Goal: Check status: Check status

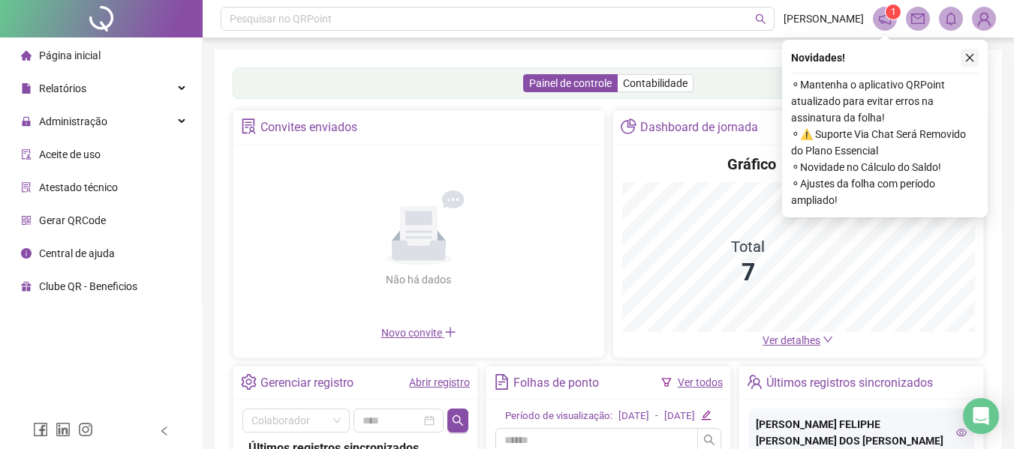
click at [969, 56] on icon "close" at bounding box center [969, 58] width 11 height 11
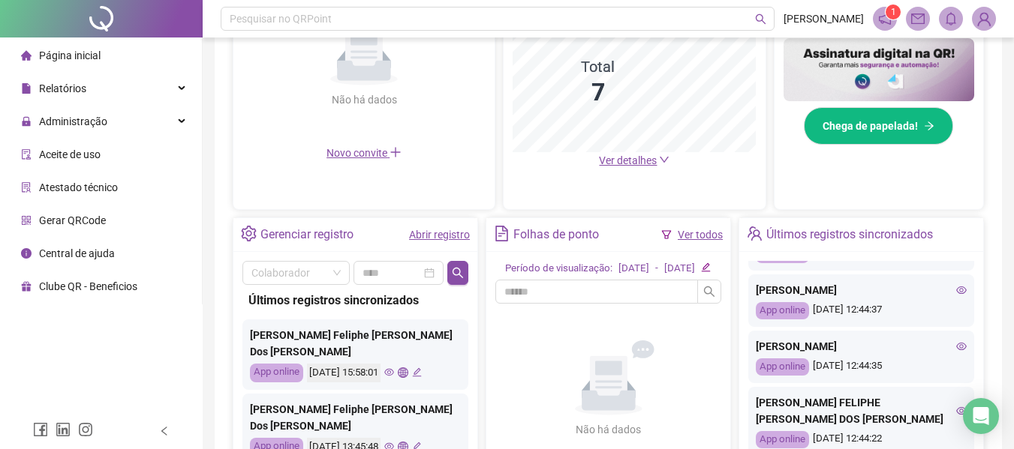
scroll to position [375, 0]
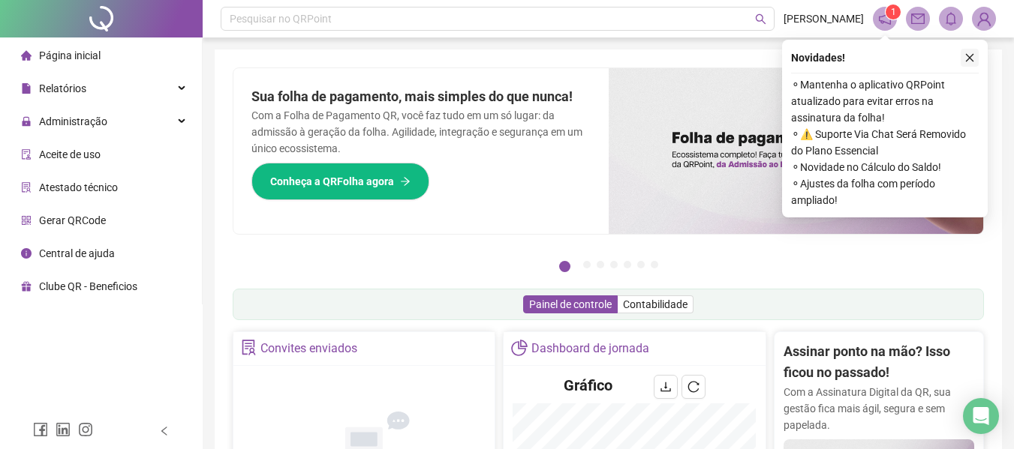
click at [972, 57] on icon "close" at bounding box center [969, 58] width 11 height 11
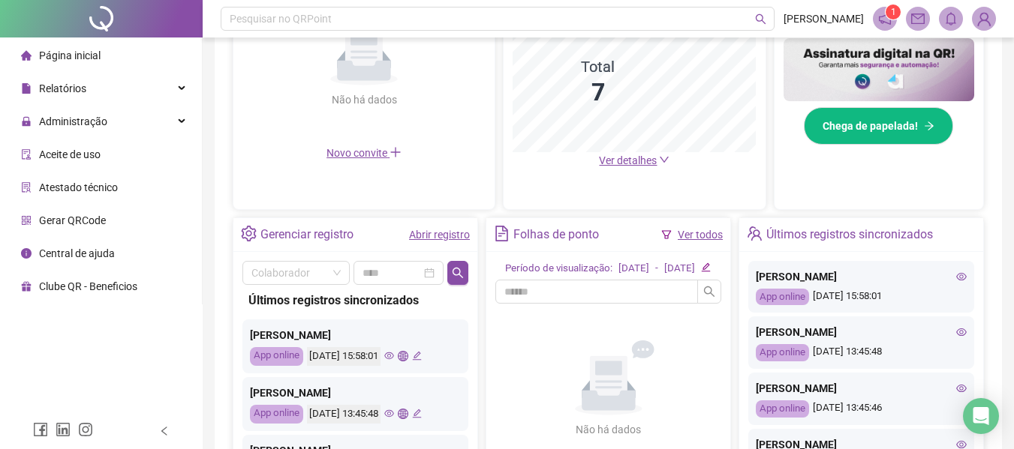
scroll to position [375, 0]
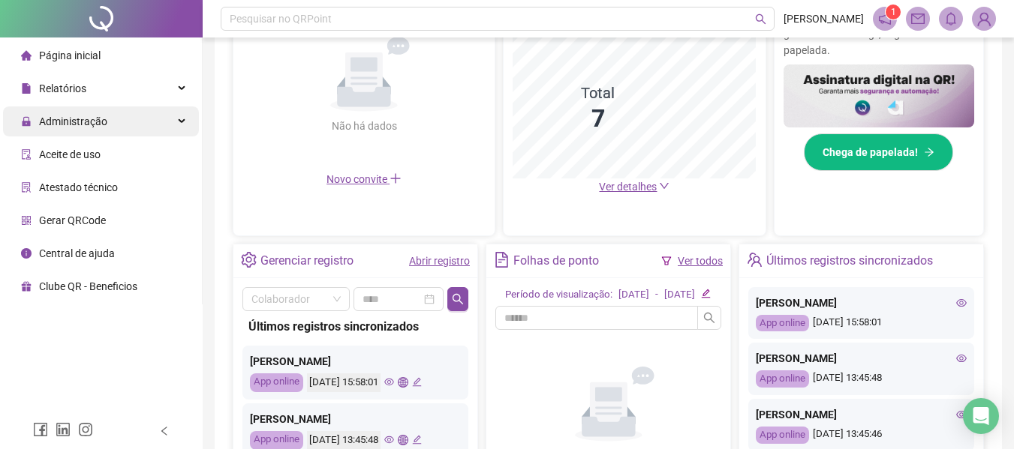
click at [107, 130] on div "Administração" at bounding box center [101, 122] width 196 height 30
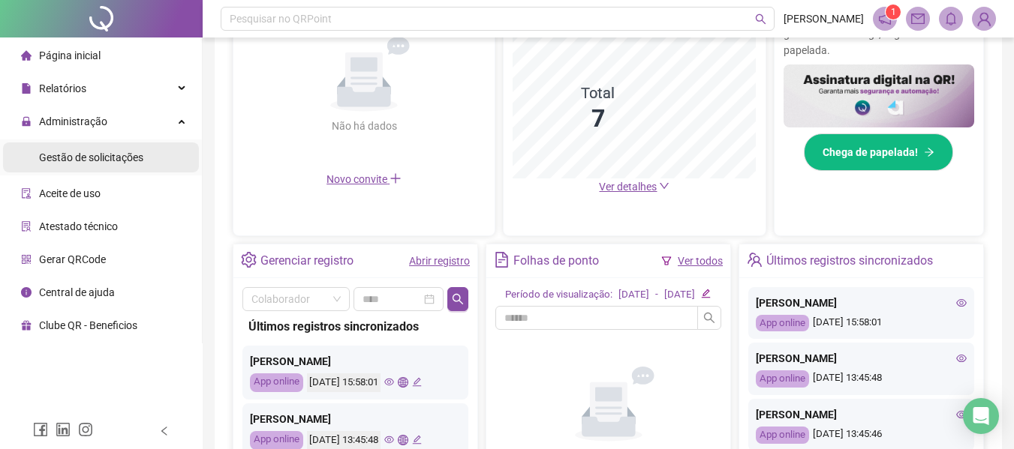
click at [130, 160] on span "Gestão de solicitações" at bounding box center [91, 158] width 104 height 12
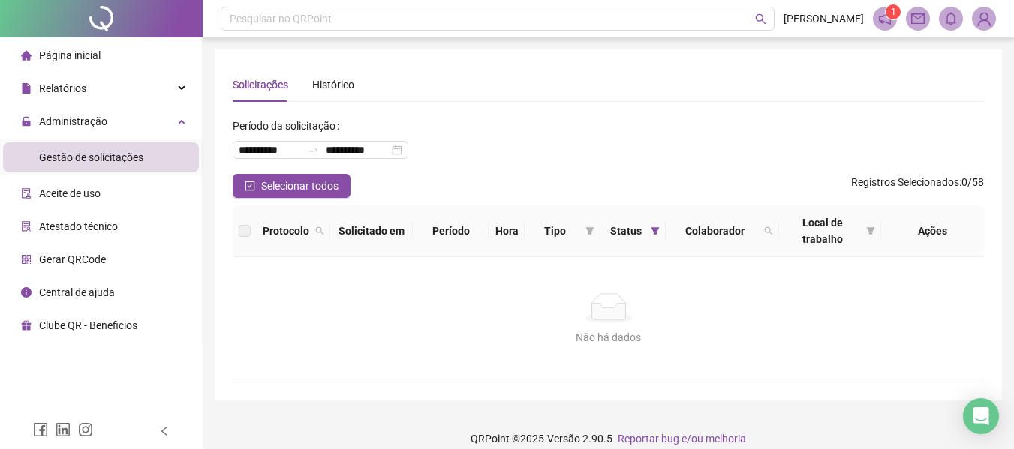
click at [98, 68] on div "Página inicial" at bounding box center [61, 56] width 80 height 30
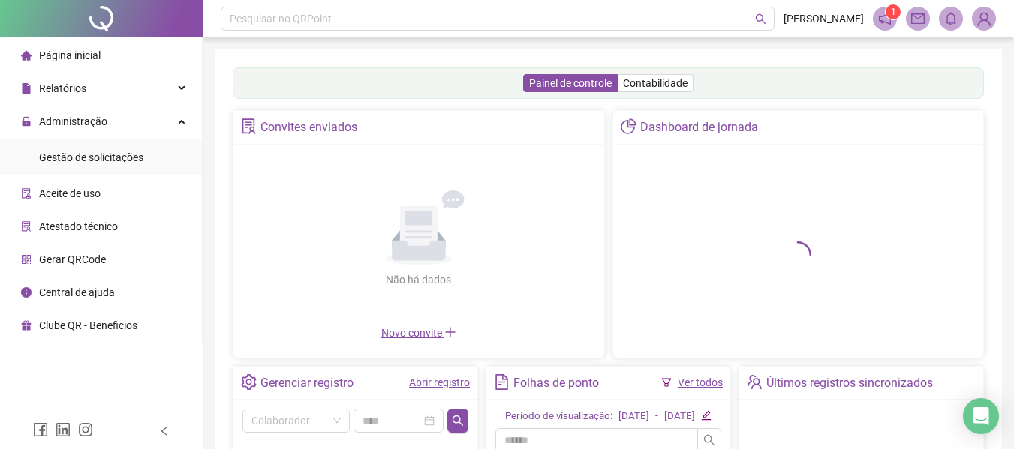
click at [102, 59] on li "Página inicial" at bounding box center [101, 56] width 196 height 30
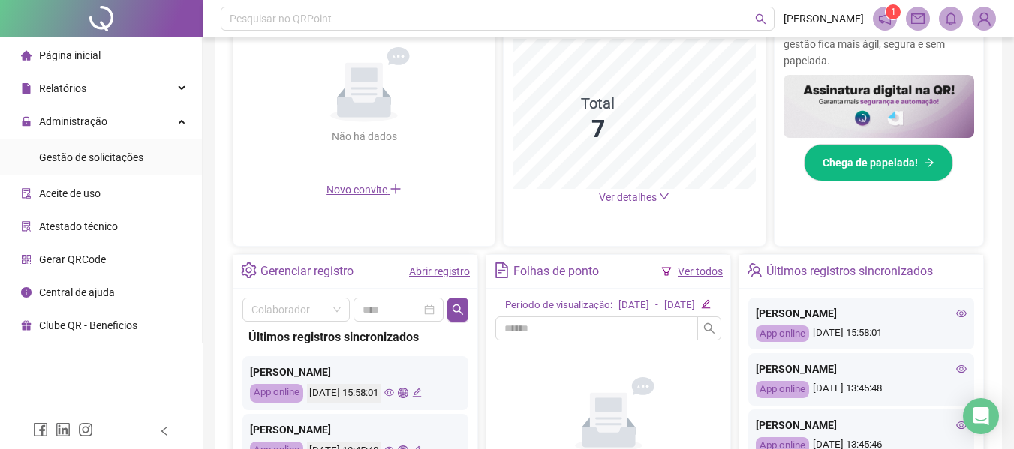
scroll to position [377, 0]
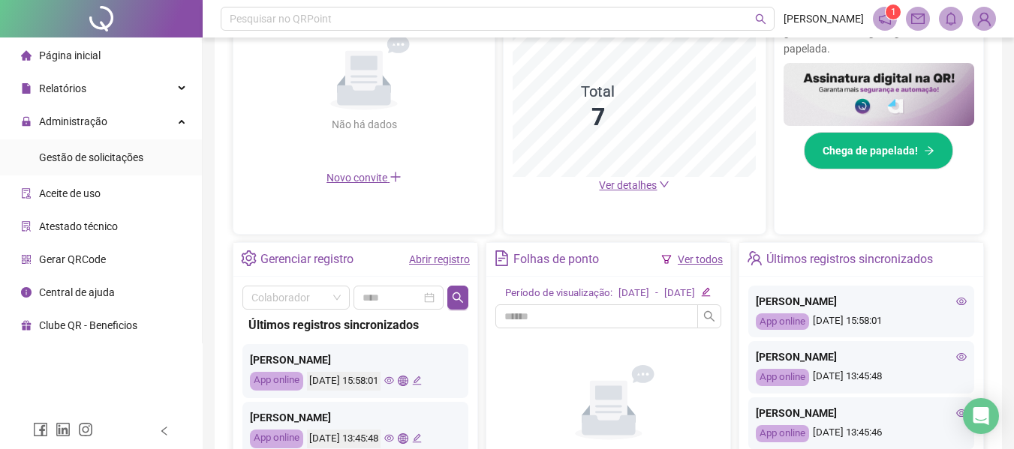
click at [956, 305] on icon "eye" at bounding box center [961, 301] width 11 height 8
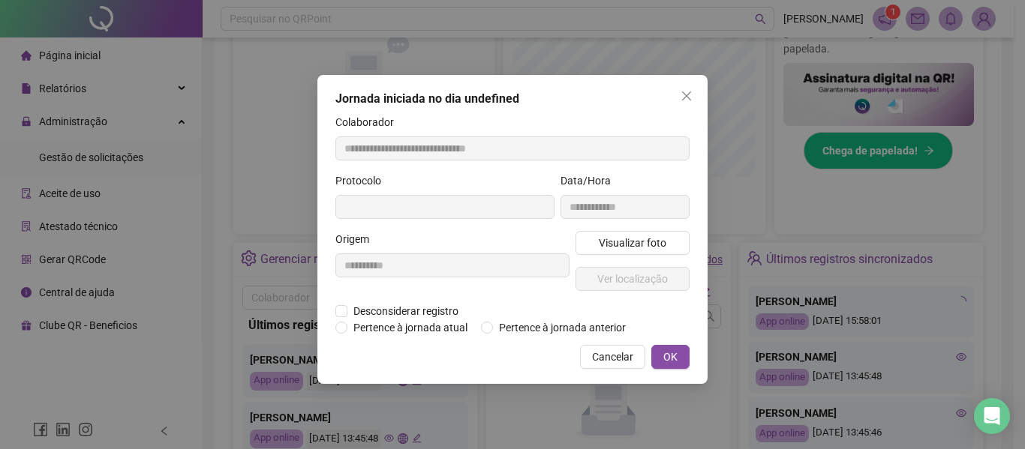
type input "**********"
click at [611, 251] on button "Visualizar foto" at bounding box center [632, 243] width 114 height 24
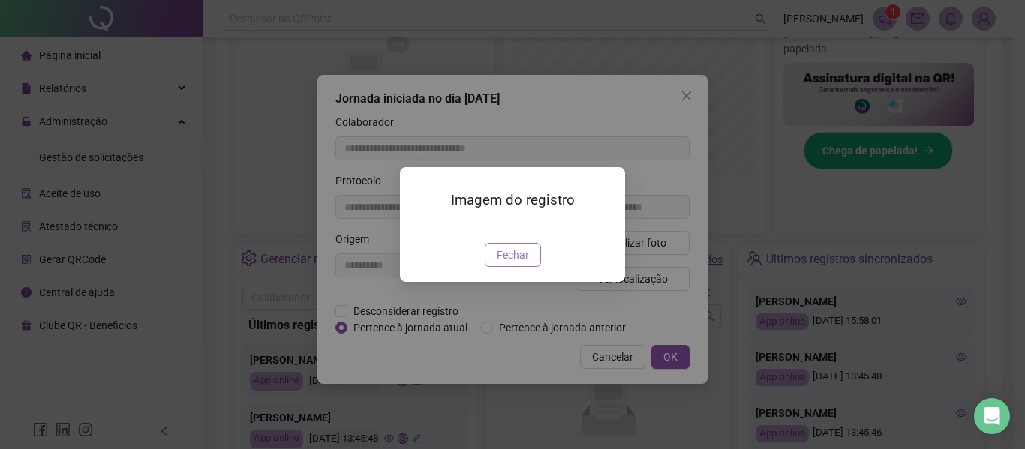
click at [531, 267] on button "Fechar" at bounding box center [513, 255] width 56 height 24
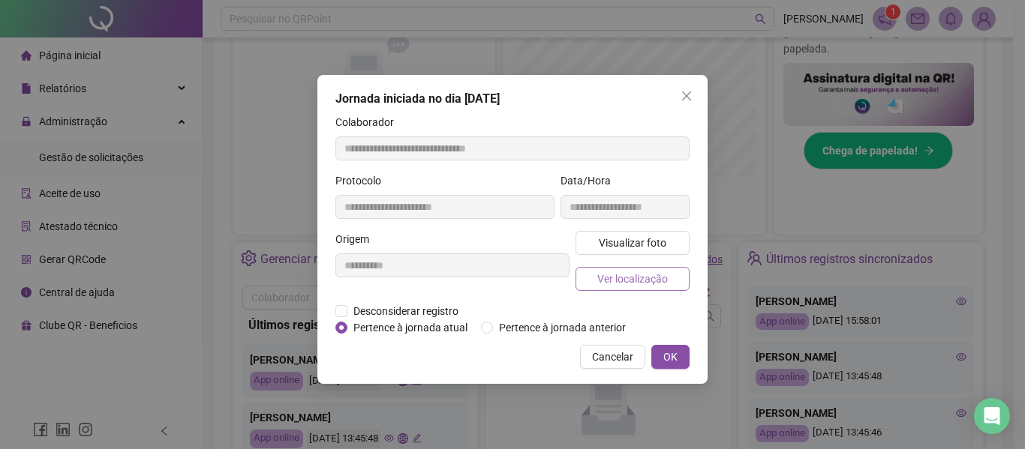
click at [630, 280] on span "Ver localização" at bounding box center [632, 279] width 71 height 17
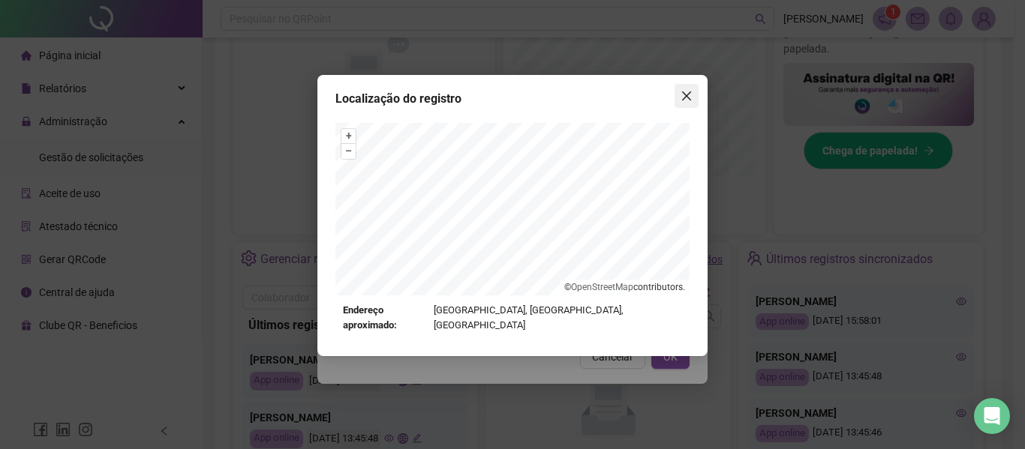
click at [689, 101] on icon "close" at bounding box center [686, 96] width 12 height 12
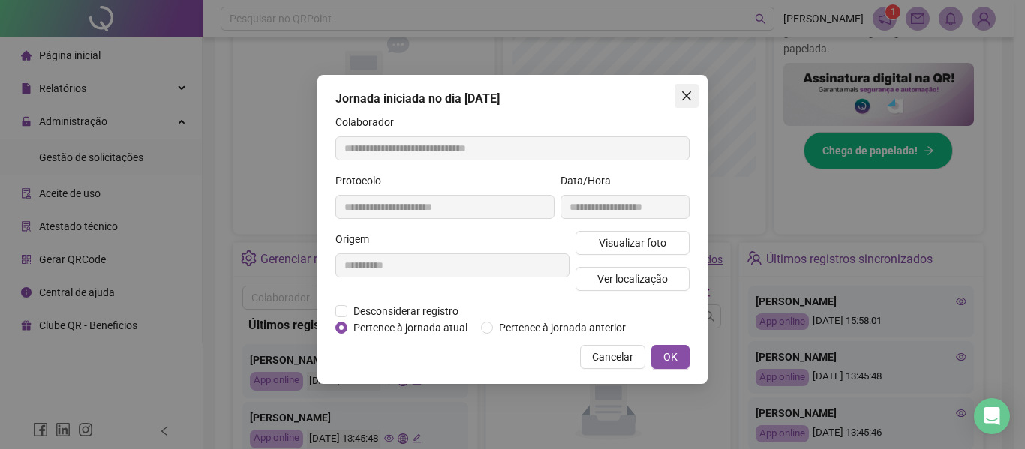
click at [694, 94] on span "Close" at bounding box center [686, 96] width 24 height 12
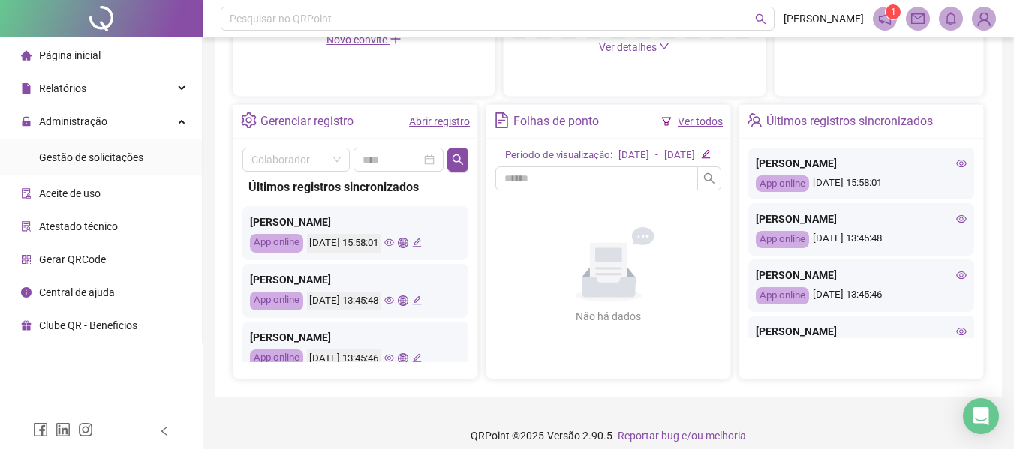
scroll to position [525, 0]
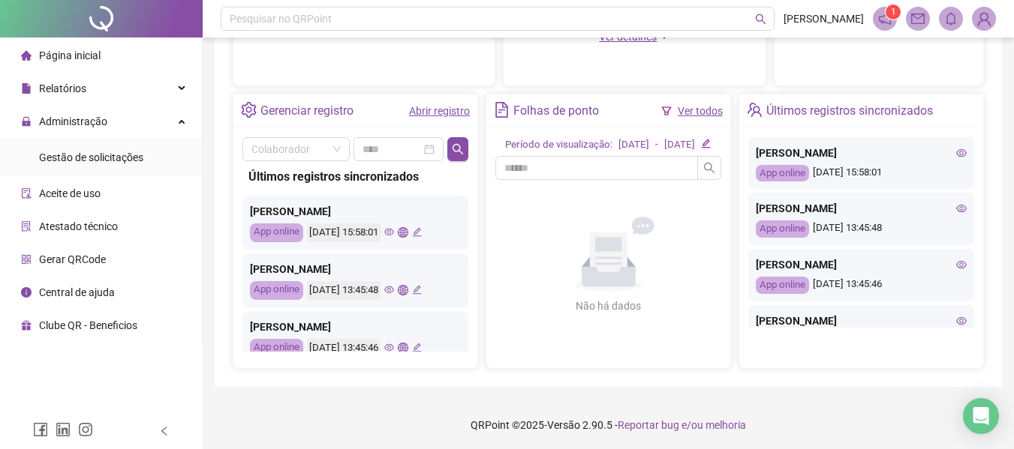
click at [956, 270] on icon "eye" at bounding box center [961, 265] width 11 height 11
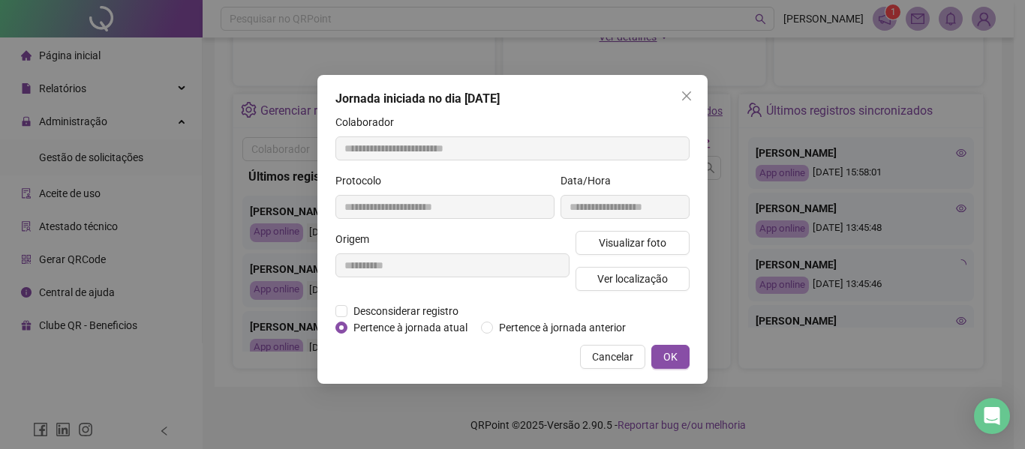
type input "**********"
click at [632, 240] on span "Visualizar foto" at bounding box center [633, 243] width 68 height 17
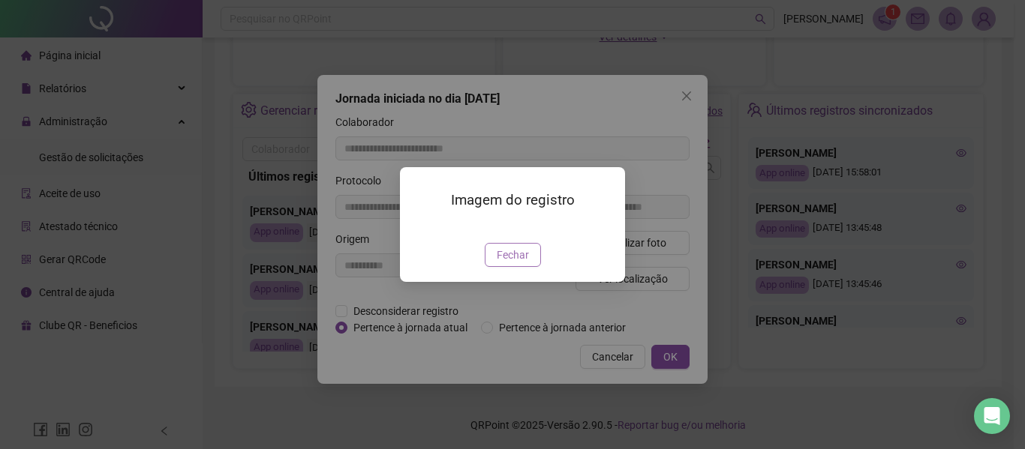
click at [515, 263] on span "Fechar" at bounding box center [513, 255] width 32 height 17
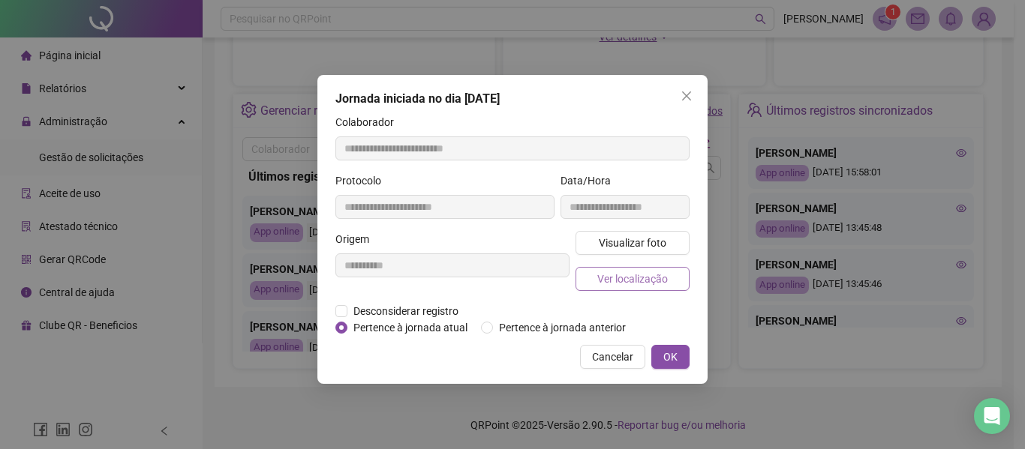
click at [623, 283] on span "Ver localização" at bounding box center [632, 279] width 71 height 17
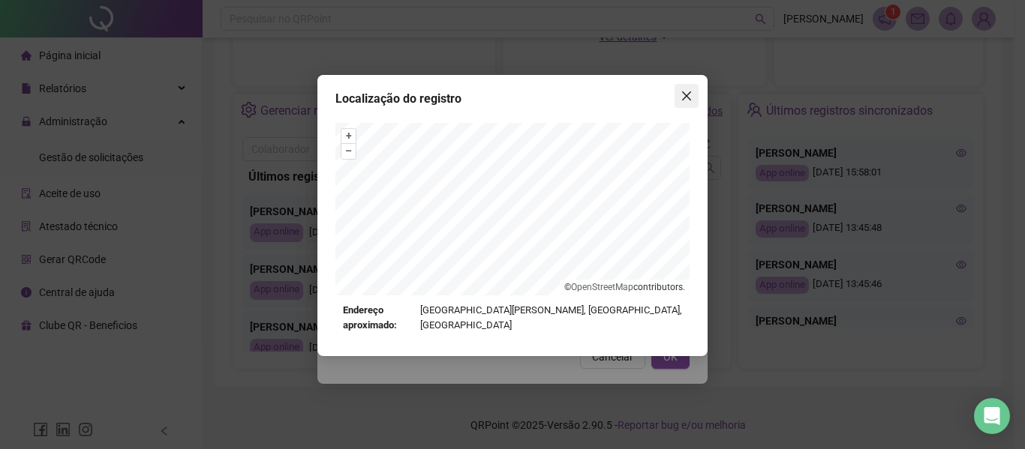
click at [689, 92] on icon "close" at bounding box center [686, 96] width 9 height 9
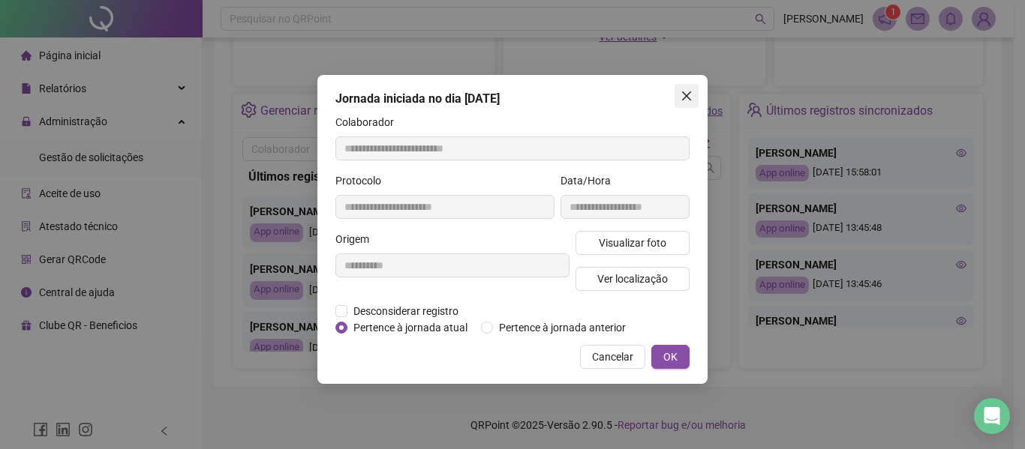
click at [692, 97] on span "Close" at bounding box center [686, 96] width 24 height 12
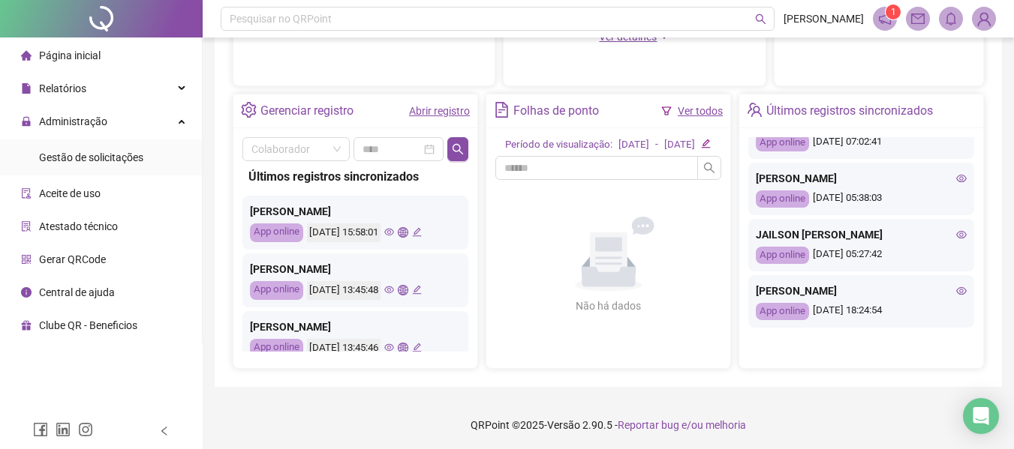
scroll to position [682, 0]
click at [956, 239] on icon "eye" at bounding box center [961, 235] width 11 height 8
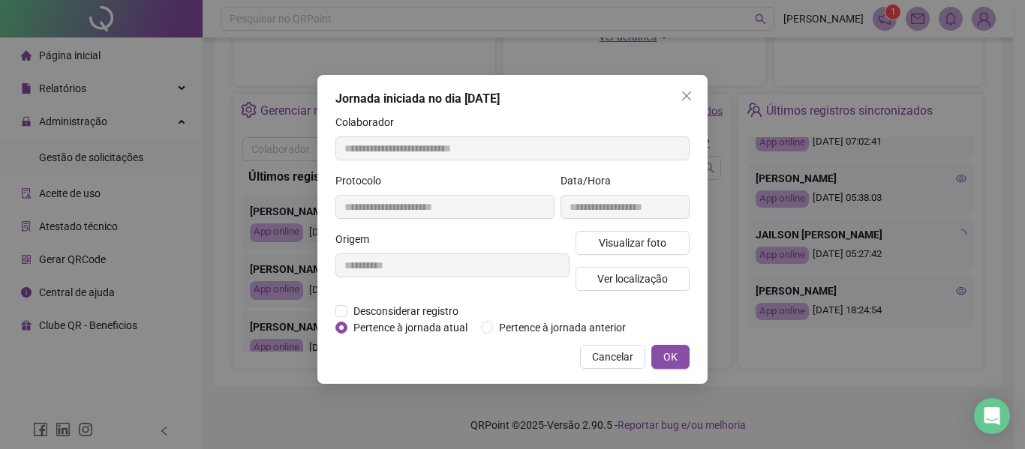
type input "**********"
click at [590, 272] on button "Ver localização" at bounding box center [632, 279] width 114 height 24
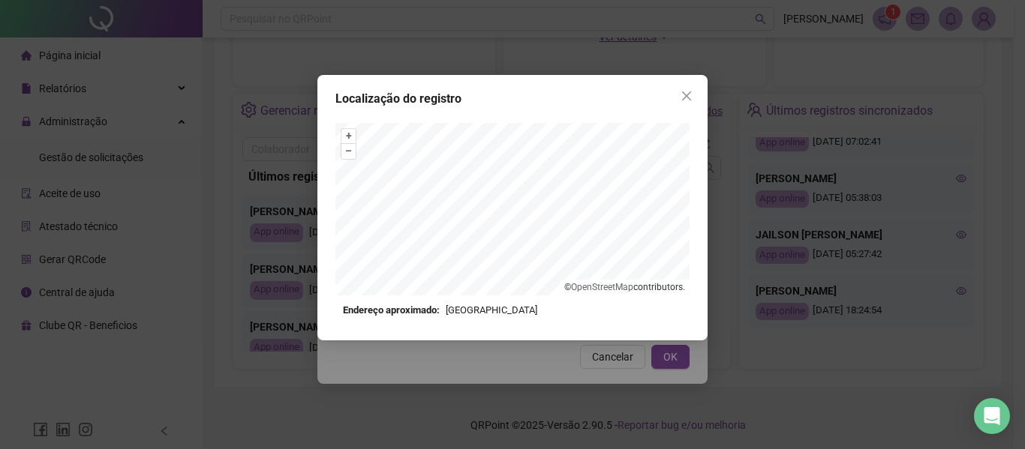
click at [836, 225] on div "Localização do registro + – ⇧ › © OpenStreetMap contributors. Endereço aproxima…" at bounding box center [512, 224] width 1025 height 449
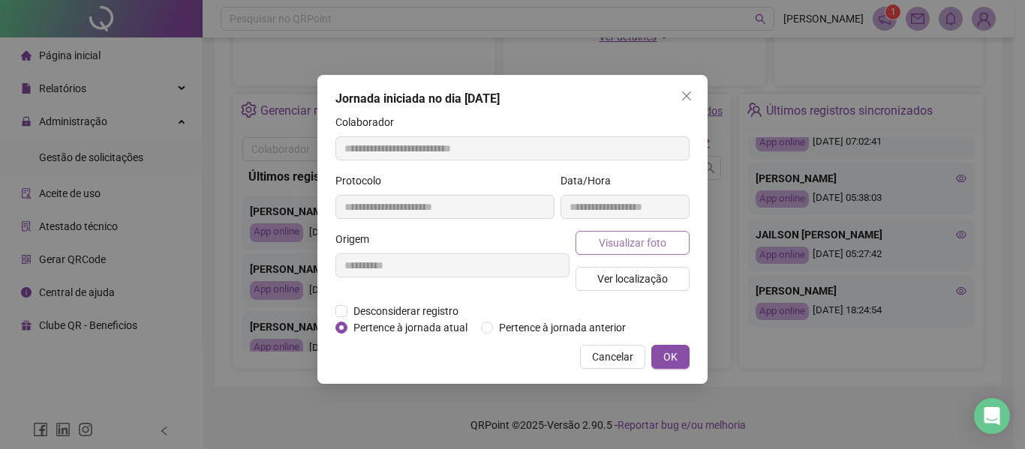
click at [635, 242] on span "Visualizar foto" at bounding box center [633, 243] width 68 height 17
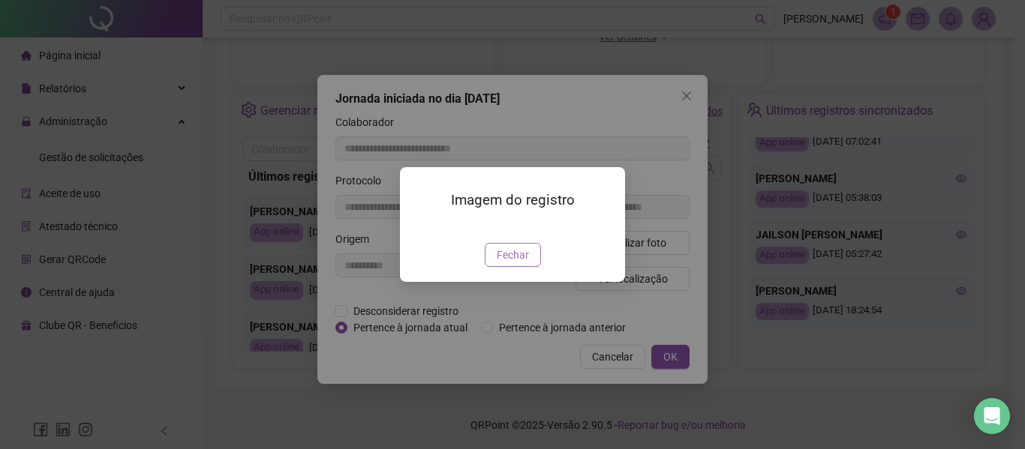
click at [517, 263] on span "Fechar" at bounding box center [513, 255] width 32 height 17
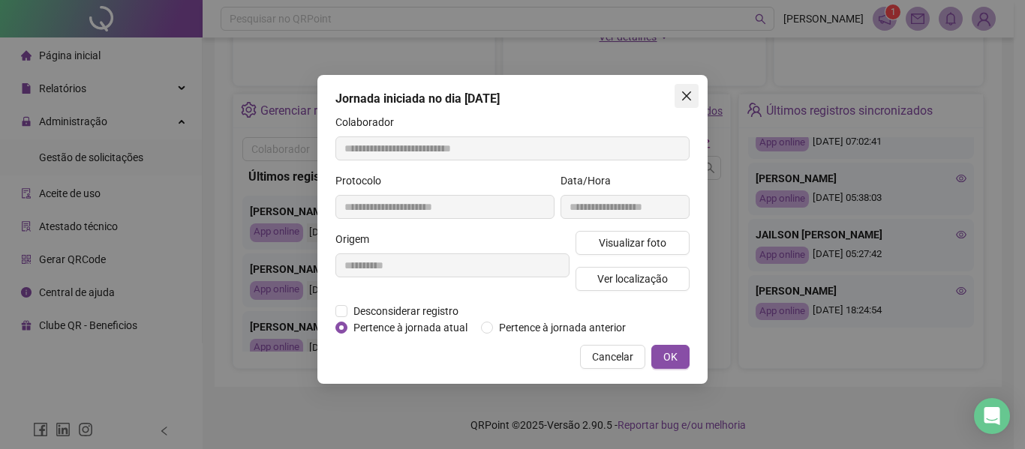
click at [685, 102] on button "Close" at bounding box center [686, 96] width 24 height 24
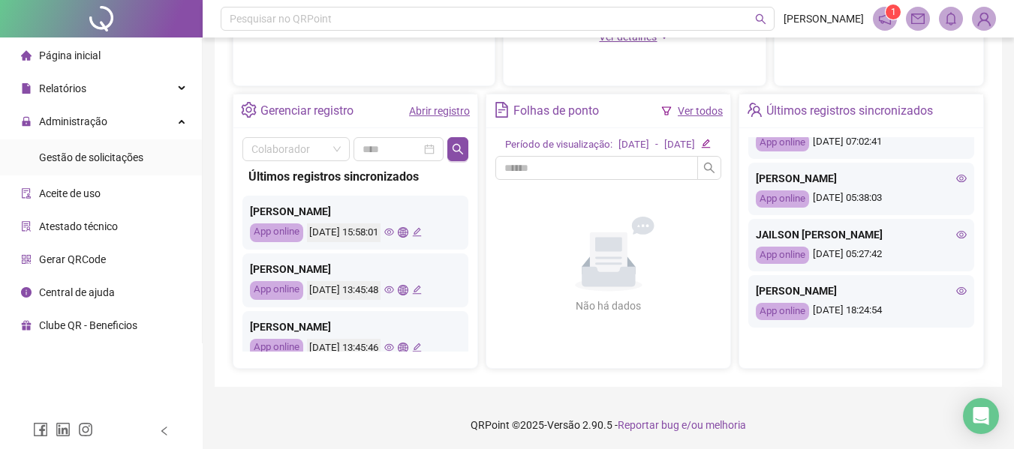
click at [956, 184] on icon "eye" at bounding box center [961, 178] width 11 height 11
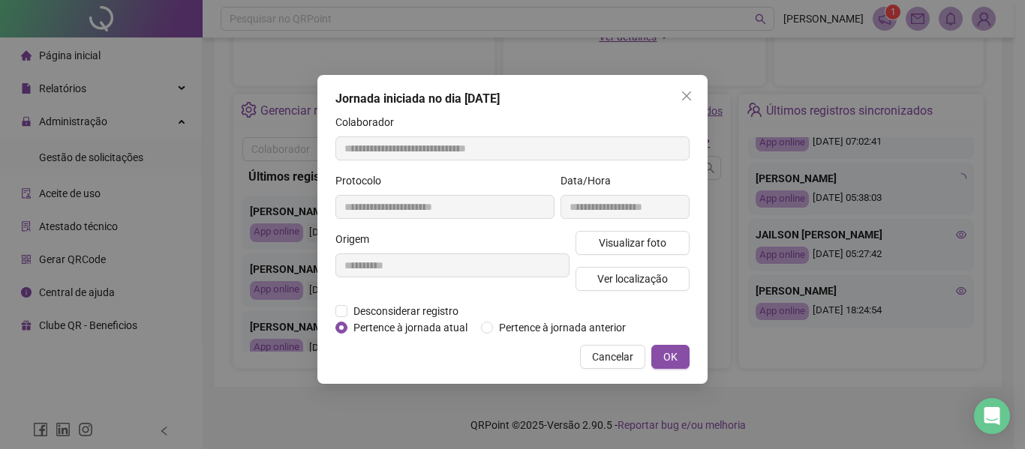
type input "**********"
click at [611, 248] on span "Visualizar foto" at bounding box center [633, 243] width 68 height 17
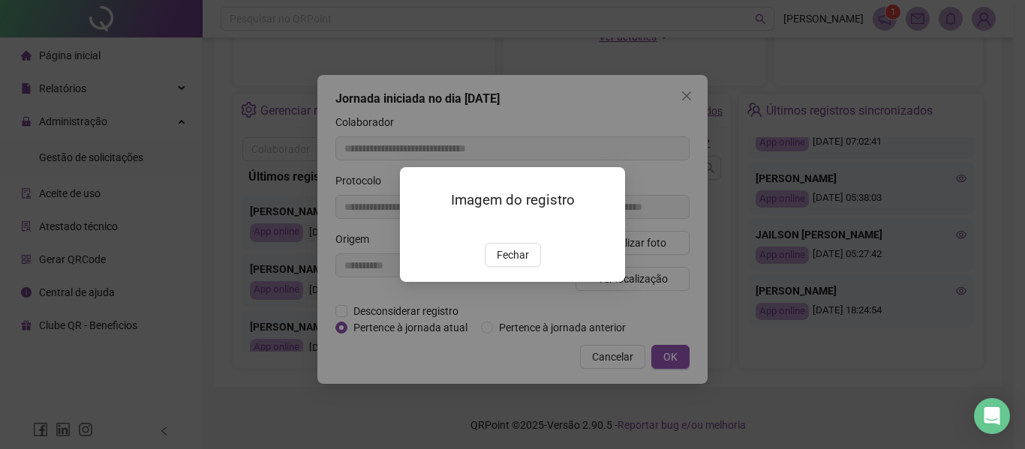
click at [516, 263] on span "Fechar" at bounding box center [513, 255] width 32 height 17
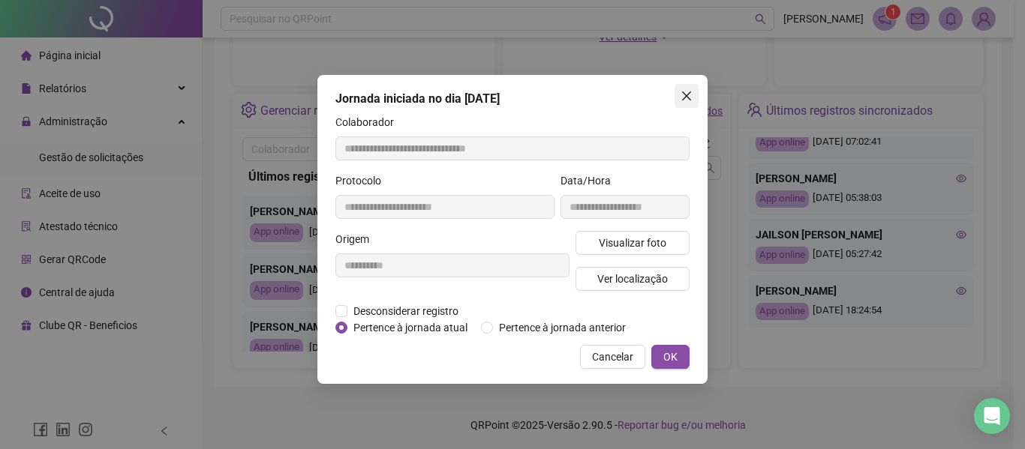
click at [692, 98] on icon "close" at bounding box center [686, 96] width 12 height 12
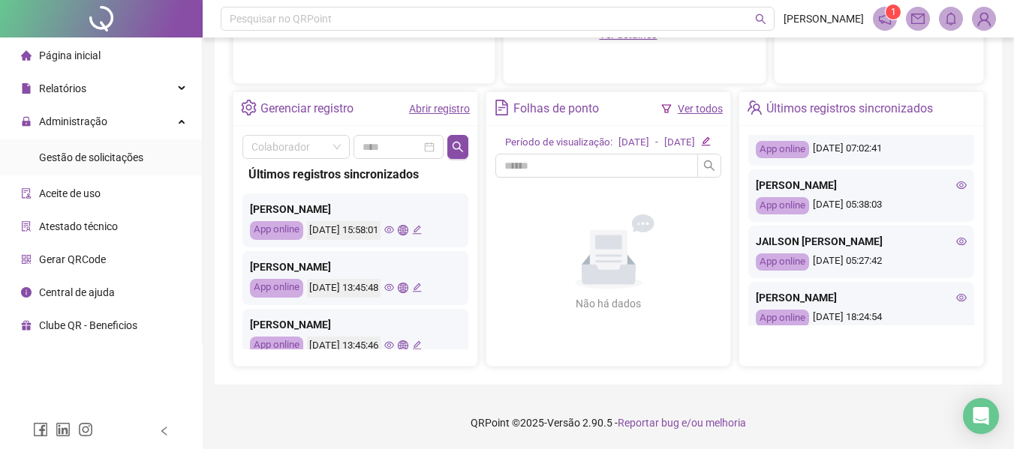
scroll to position [565, 0]
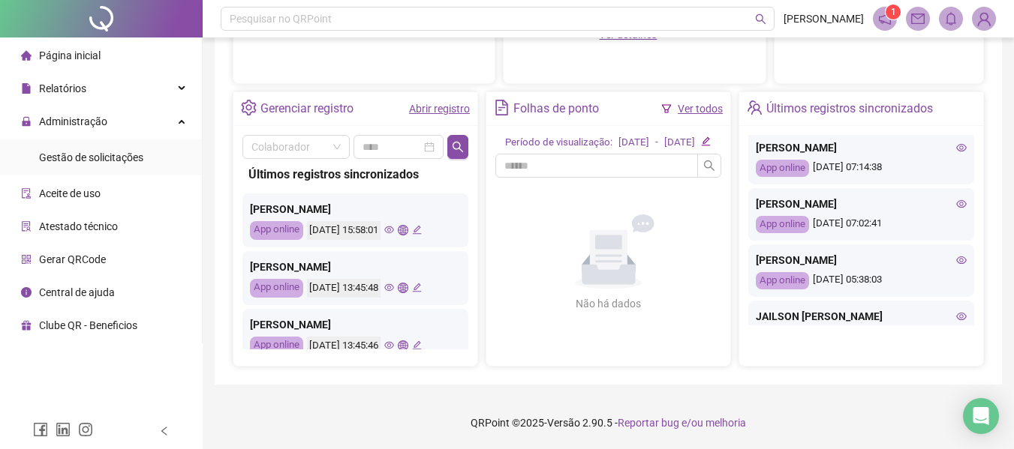
click at [956, 152] on icon "eye" at bounding box center [961, 148] width 11 height 8
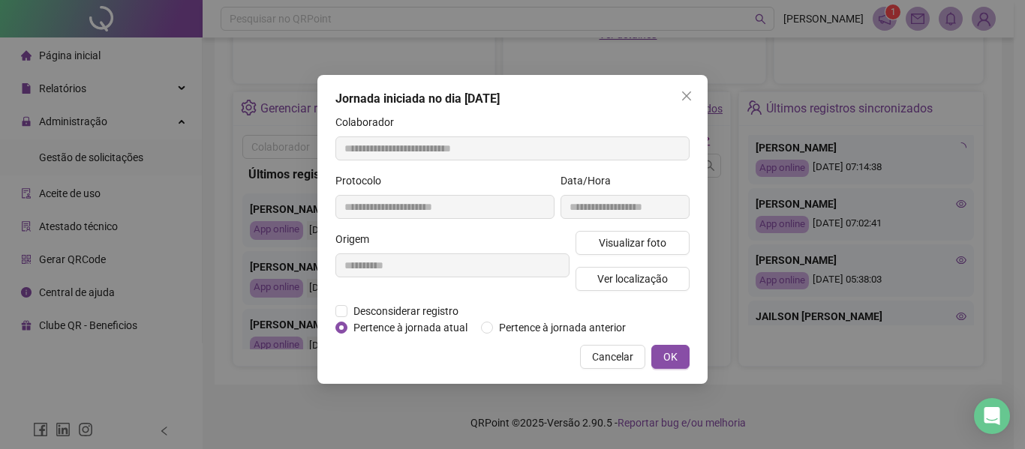
type input "**********"
click at [638, 244] on span "Visualizar foto" at bounding box center [633, 243] width 68 height 17
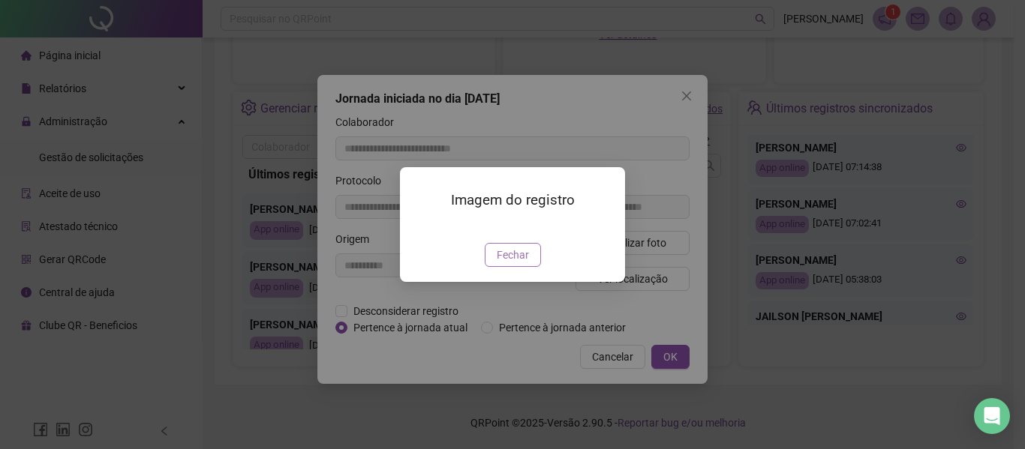
click at [518, 263] on span "Fechar" at bounding box center [513, 255] width 32 height 17
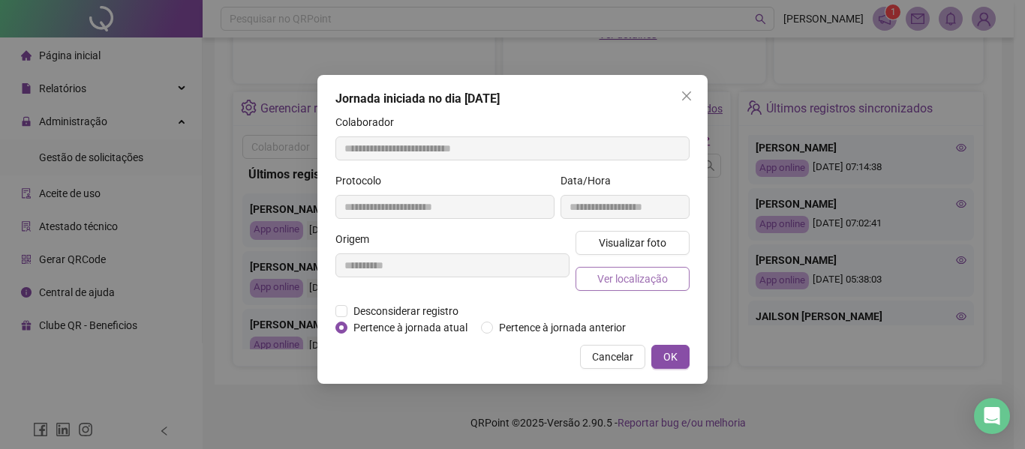
click at [629, 278] on span "Ver localização" at bounding box center [632, 279] width 71 height 17
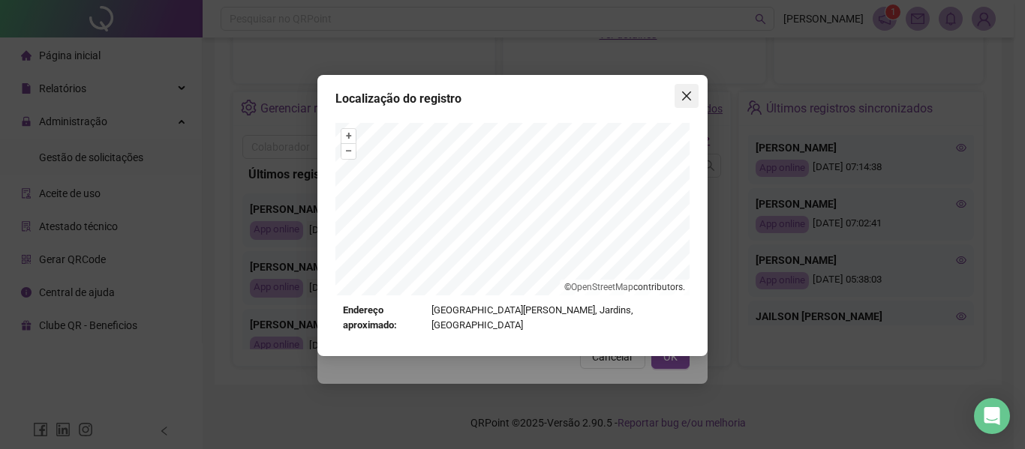
click at [690, 102] on button "Close" at bounding box center [686, 96] width 24 height 24
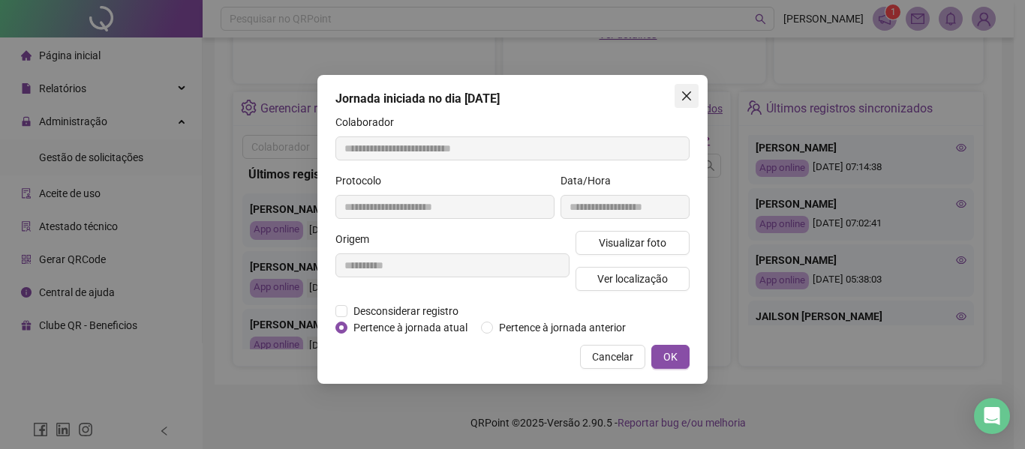
click at [692, 96] on span "Close" at bounding box center [686, 96] width 24 height 12
